Goal: Information Seeking & Learning: Learn about a topic

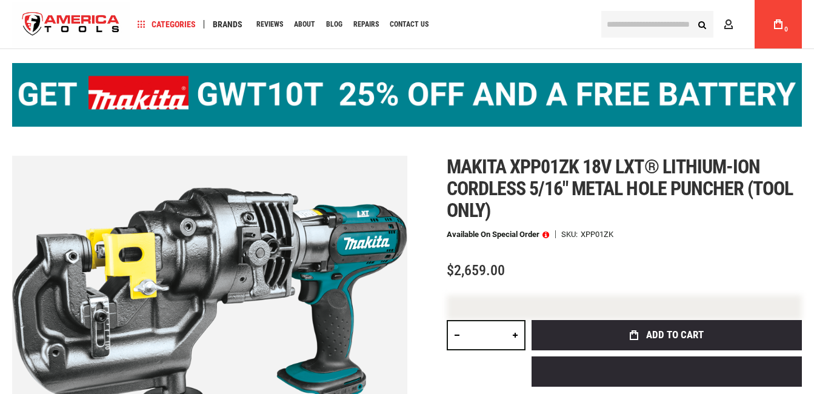
scroll to position [61, 0]
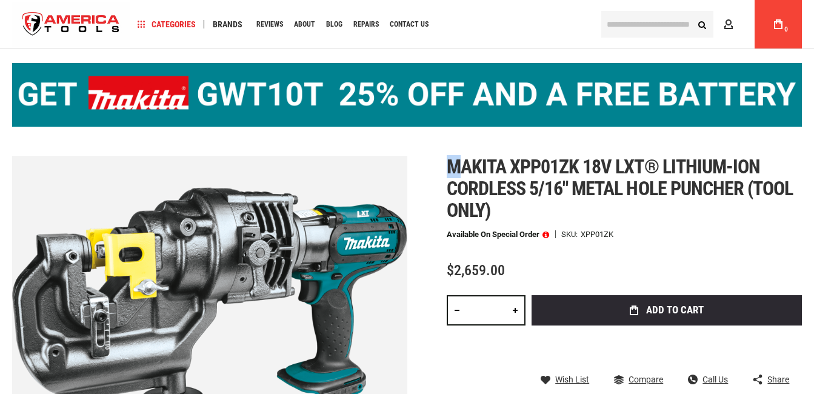
drag, startPoint x: 448, startPoint y: 167, endPoint x: 463, endPoint y: 169, distance: 15.3
click at [463, 169] on span "Makita xpp01zk 18v lxt® lithium-ion cordless 5/16" metal hole puncher (tool onl…" at bounding box center [619, 188] width 347 height 67
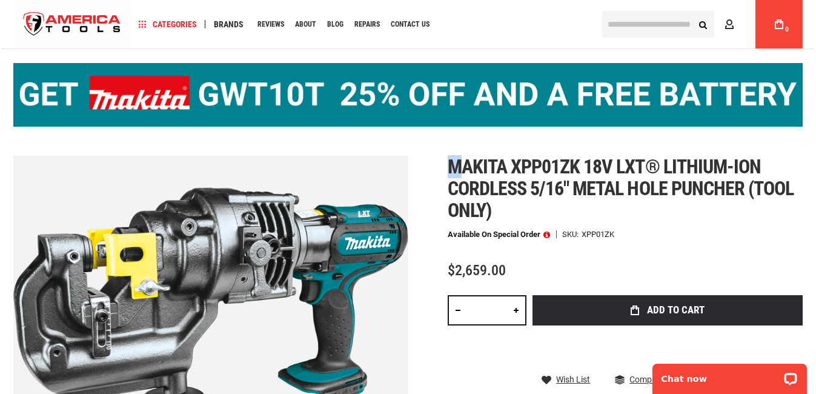
scroll to position [0, 0]
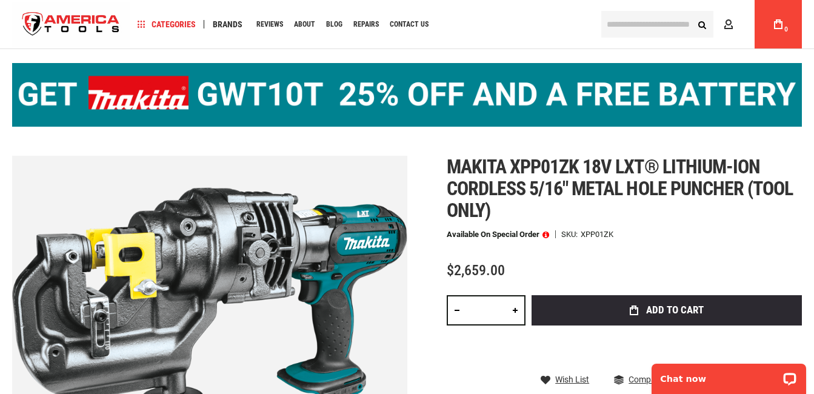
drag, startPoint x: 463, startPoint y: 169, endPoint x: 512, endPoint y: 164, distance: 48.7
click at [512, 164] on span "Makita xpp01zk 18v lxt® lithium-ion cordless 5/16" metal hole puncher (tool onl…" at bounding box center [619, 188] width 347 height 67
drag, startPoint x: 448, startPoint y: 165, endPoint x: 581, endPoint y: 167, distance: 133.3
click at [581, 167] on span "Makita xpp01zk 18v lxt® lithium-ion cordless 5/16" metal hole puncher (tool onl…" at bounding box center [619, 188] width 347 height 67
copy span "Makita xpp01zk"
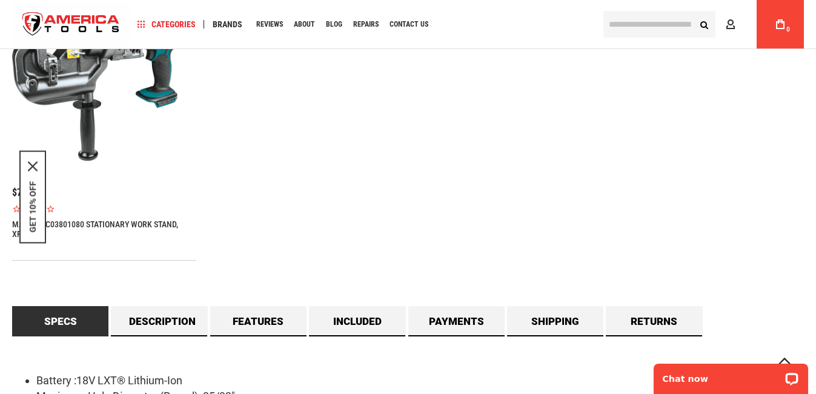
scroll to position [909, 0]
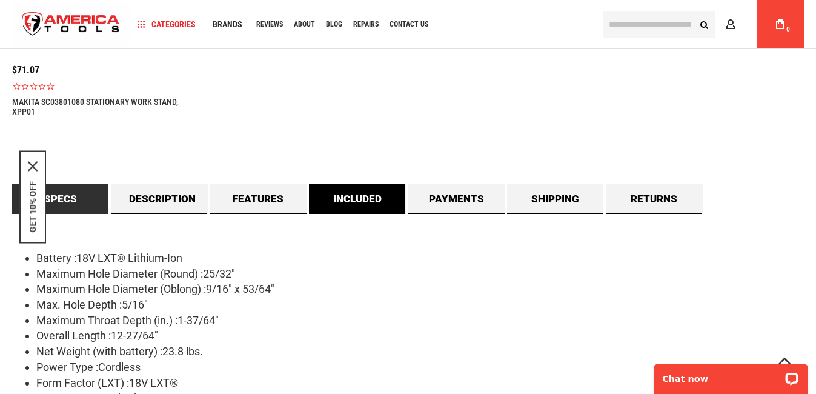
click at [372, 189] on link "Included" at bounding box center [357, 199] width 96 height 30
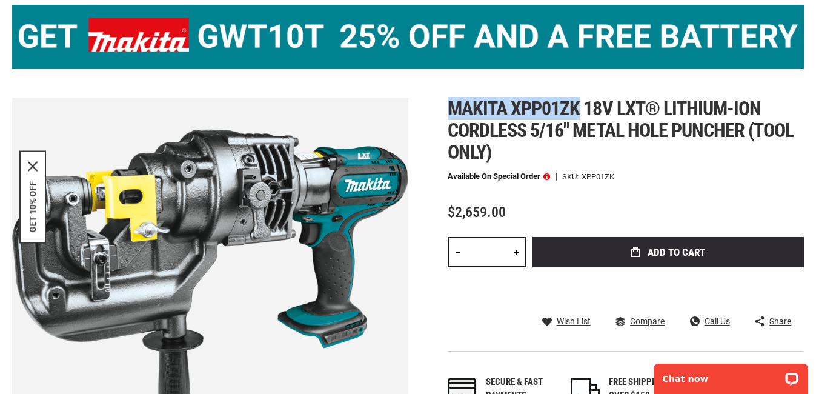
scroll to position [0, 0]
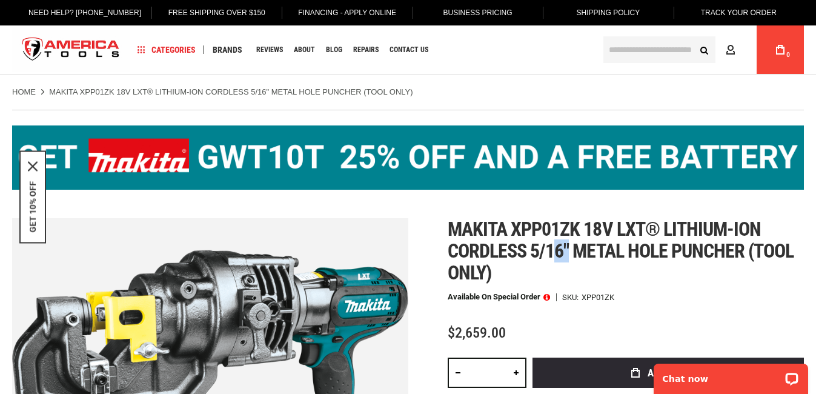
drag, startPoint x: 568, startPoint y: 253, endPoint x: 554, endPoint y: 250, distance: 14.3
click at [554, 250] on span "Makita xpp01zk 18v lxt® lithium-ion cordless 5/16" metal hole puncher (tool onl…" at bounding box center [621, 250] width 347 height 67
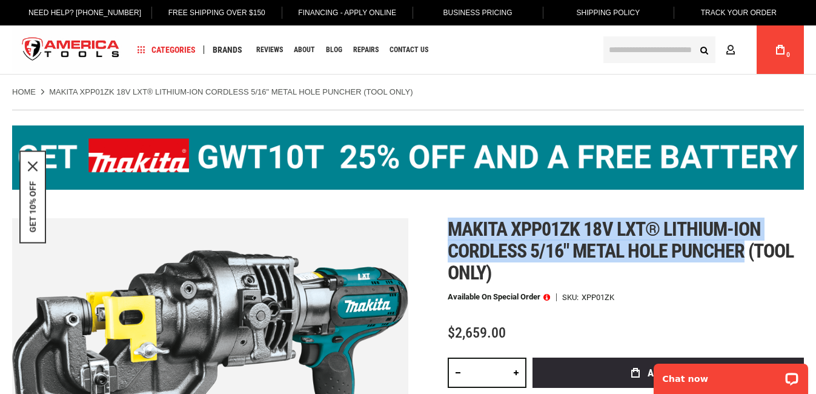
drag, startPoint x: 747, startPoint y: 247, endPoint x: 443, endPoint y: 227, distance: 304.2
copy span "Makita xpp01zk 18v lxt® lithium-ion cordless 5/16" metal hole puncher"
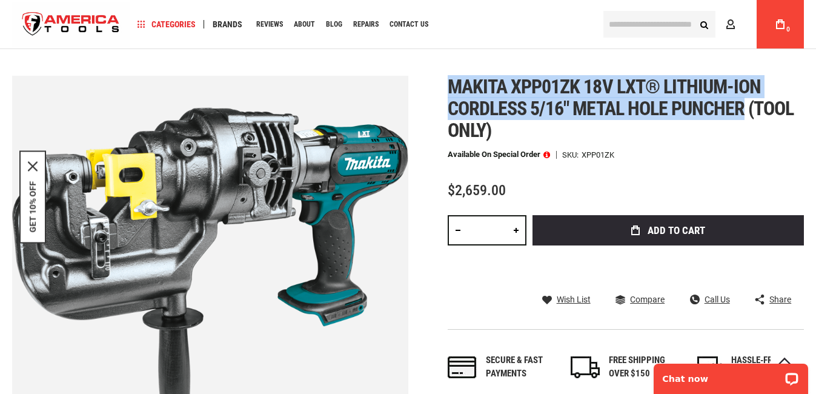
scroll to position [121, 0]
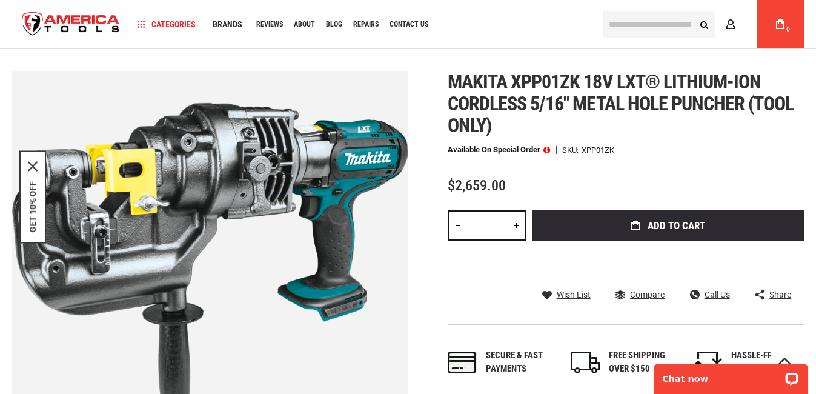
click at [577, 154] on div "Makita xpp01zk 18v lxt® lithium-ion cordless 5/16" metal hole puncher (tool onl…" at bounding box center [626, 235] width 356 height 328
drag, startPoint x: 450, startPoint y: 84, endPoint x: 571, endPoint y: 82, distance: 121.8
click at [571, 82] on span "Makita xpp01zk 18v lxt® lithium-ion cordless 5/16" metal hole puncher (tool onl…" at bounding box center [621, 103] width 347 height 67
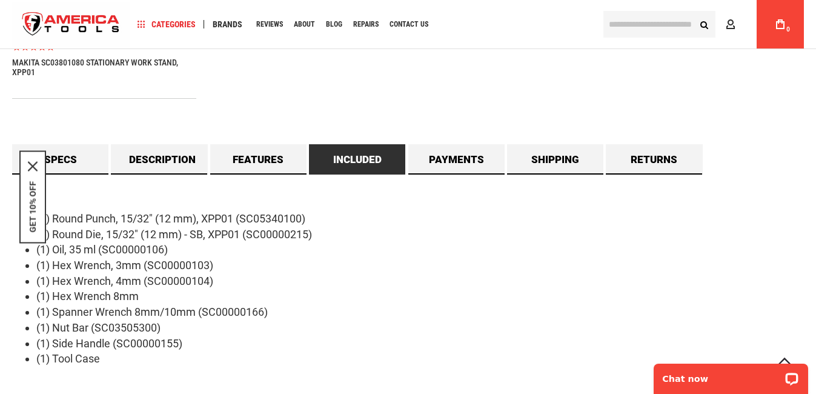
scroll to position [969, 0]
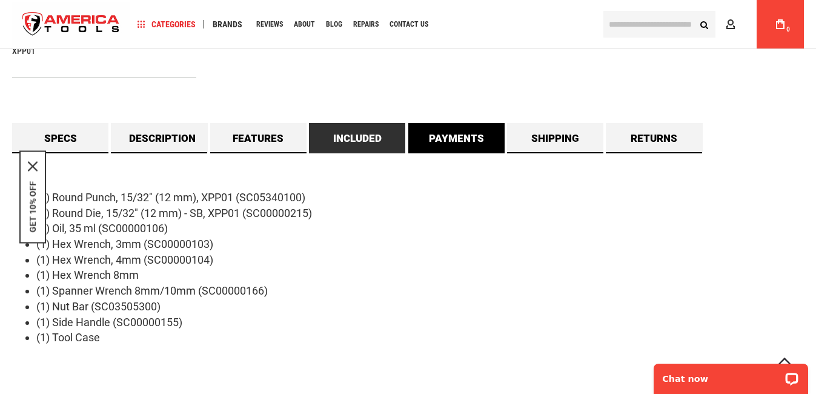
click at [454, 141] on link "Payments" at bounding box center [456, 138] width 96 height 30
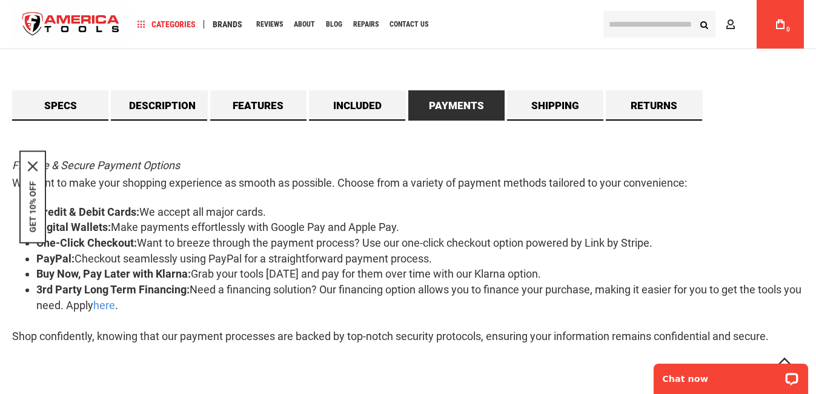
scroll to position [1030, 0]
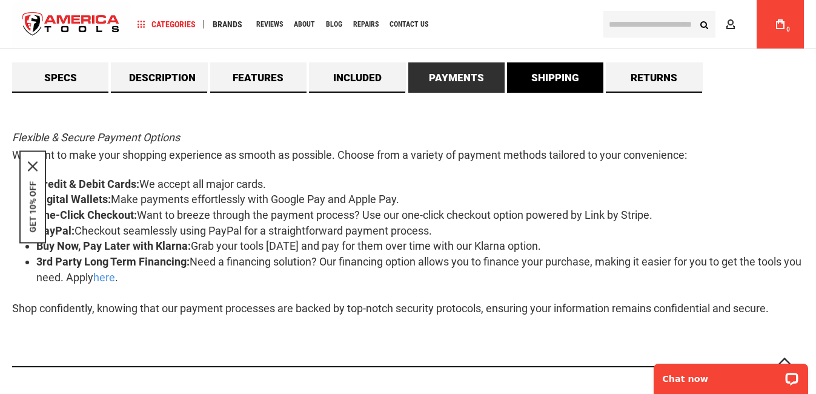
click at [571, 92] on link "Shipping" at bounding box center [555, 77] width 96 height 30
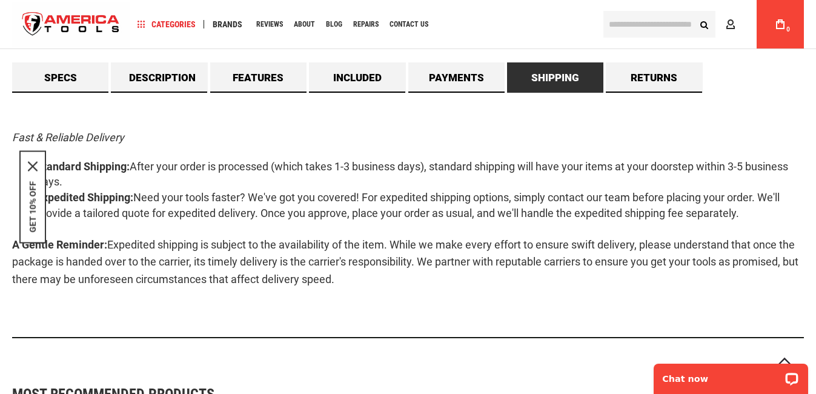
click at [27, 164] on div "GET 10% OFF" at bounding box center [32, 197] width 27 height 93
click at [30, 163] on icon "close icon" at bounding box center [33, 167] width 10 height 10
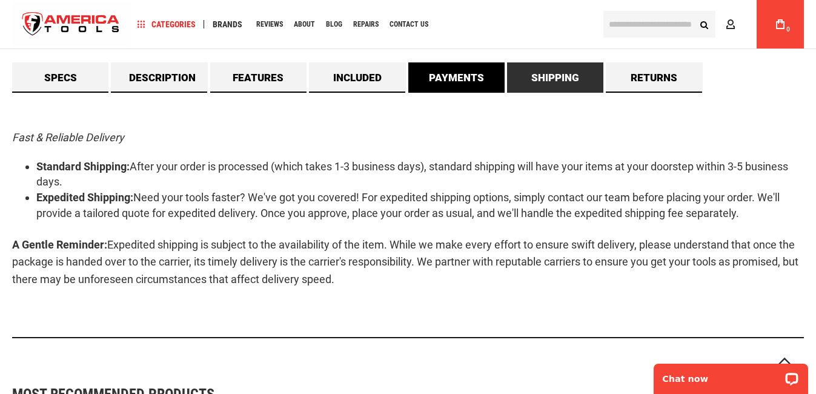
click at [450, 78] on link "Payments" at bounding box center [456, 77] width 96 height 30
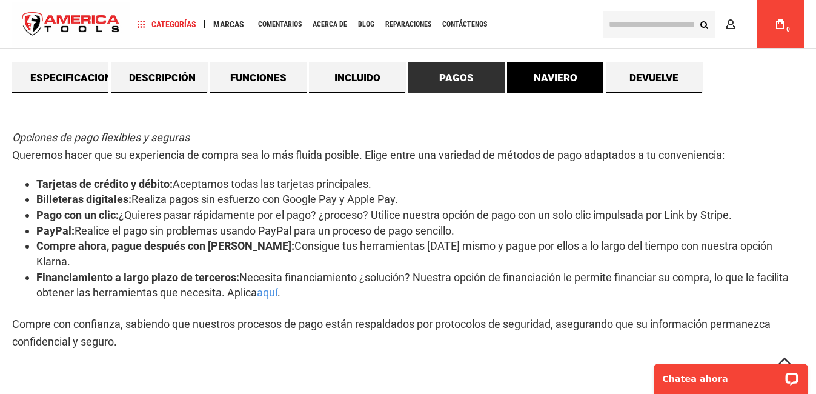
click at [547, 70] on link "Naviero" at bounding box center [555, 77] width 96 height 30
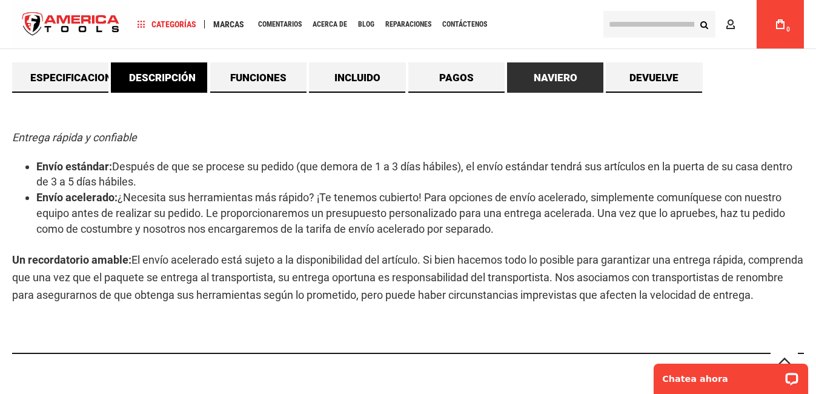
click at [142, 73] on link "Descripción" at bounding box center [159, 77] width 96 height 30
